Goal: Information Seeking & Learning: Learn about a topic

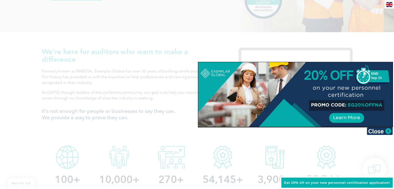
scroll to position [143, 0]
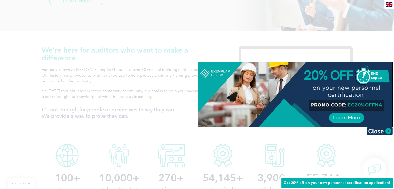
click at [287, 143] on div at bounding box center [197, 94] width 394 height 189
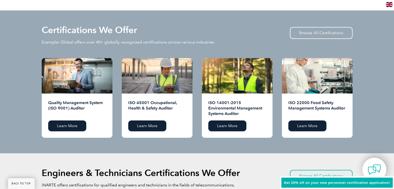
scroll to position [516, 0]
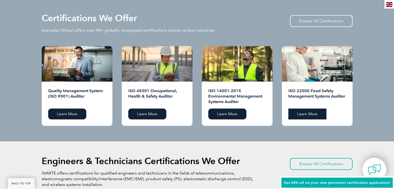
click at [304, 116] on link "Learn More" at bounding box center [307, 114] width 38 height 11
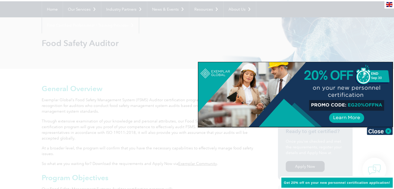
scroll to position [48, 0]
click at [383, 131] on img at bounding box center [380, 131] width 26 height 8
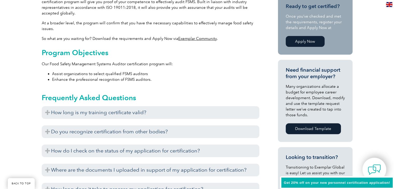
scroll to position [174, 0]
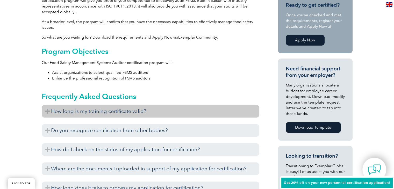
click at [176, 114] on h3 "How long is my training certificate valid?" at bounding box center [151, 111] width 218 height 13
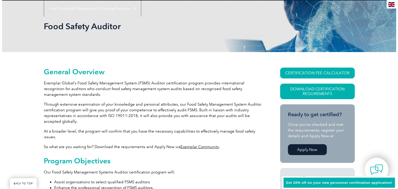
scroll to position [77, 0]
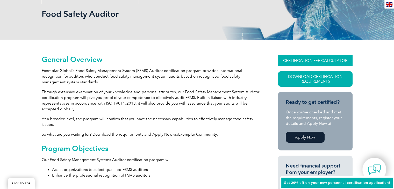
click at [300, 59] on link "CERTIFICATION FEE CALCULATOR" at bounding box center [315, 60] width 75 height 11
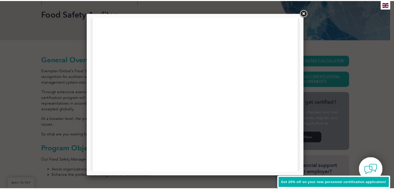
scroll to position [238, 0]
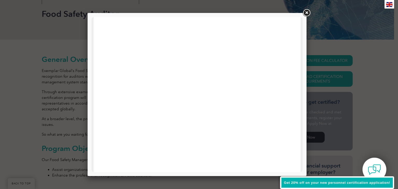
click at [309, 13] on link at bounding box center [306, 12] width 9 height 9
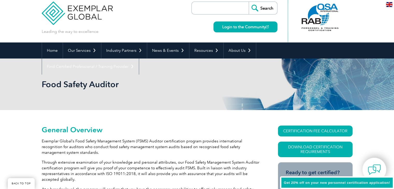
scroll to position [0, 0]
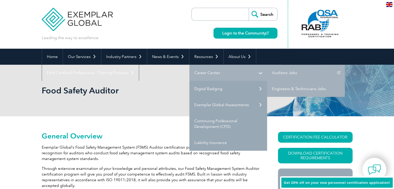
click at [203, 71] on link "Career Center" at bounding box center [228, 73] width 78 height 16
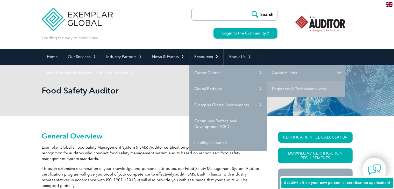
click at [278, 71] on link "Auditors Jobs" at bounding box center [306, 73] width 78 height 16
